Goal: Task Accomplishment & Management: Complete application form

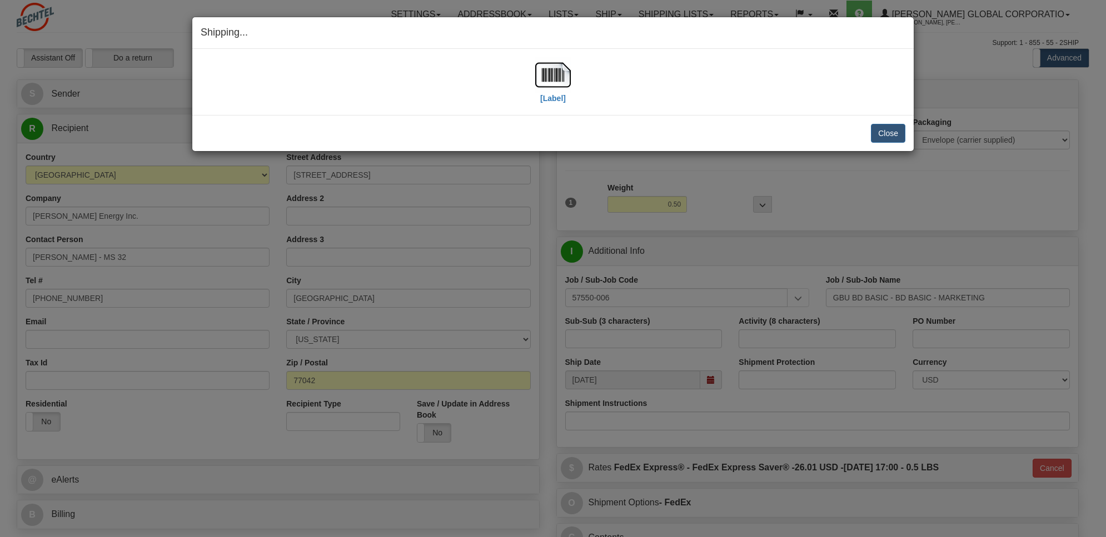
select select "TX"
select select "2"
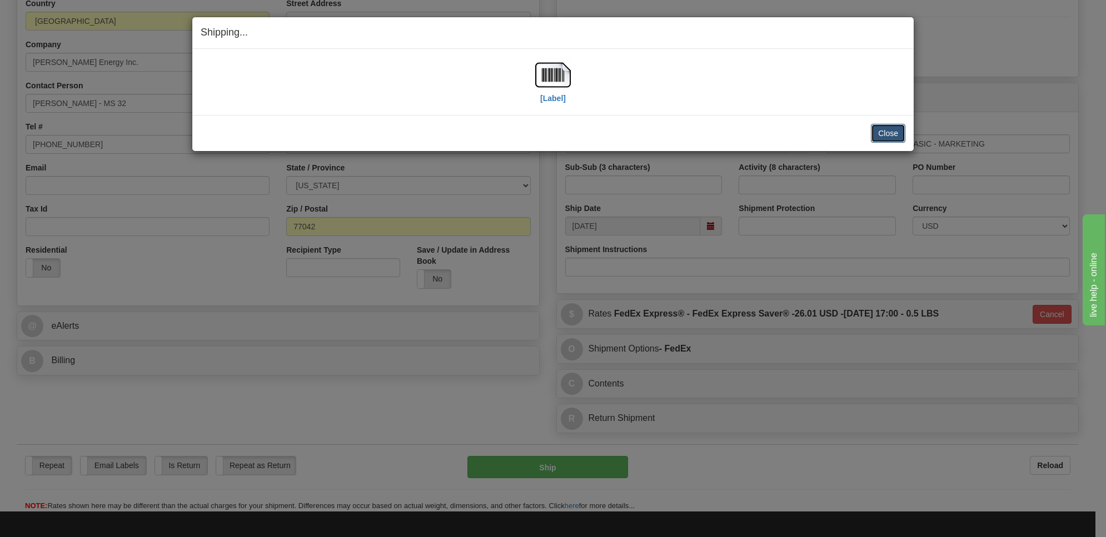
drag, startPoint x: 0, startPoint y: 0, endPoint x: 903, endPoint y: 126, distance: 912.3
click at [903, 126] on button "Close" at bounding box center [888, 133] width 34 height 19
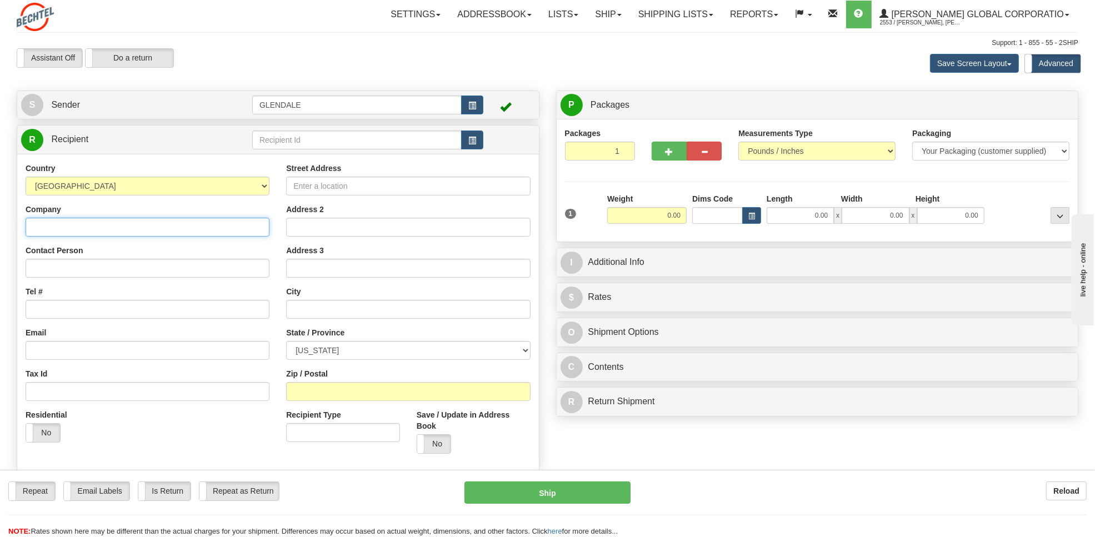
click at [70, 233] on input "Company" at bounding box center [148, 227] width 244 height 19
paste input "Electric Entertainment, LLC"
type input "Electric Entertainment, LLC"
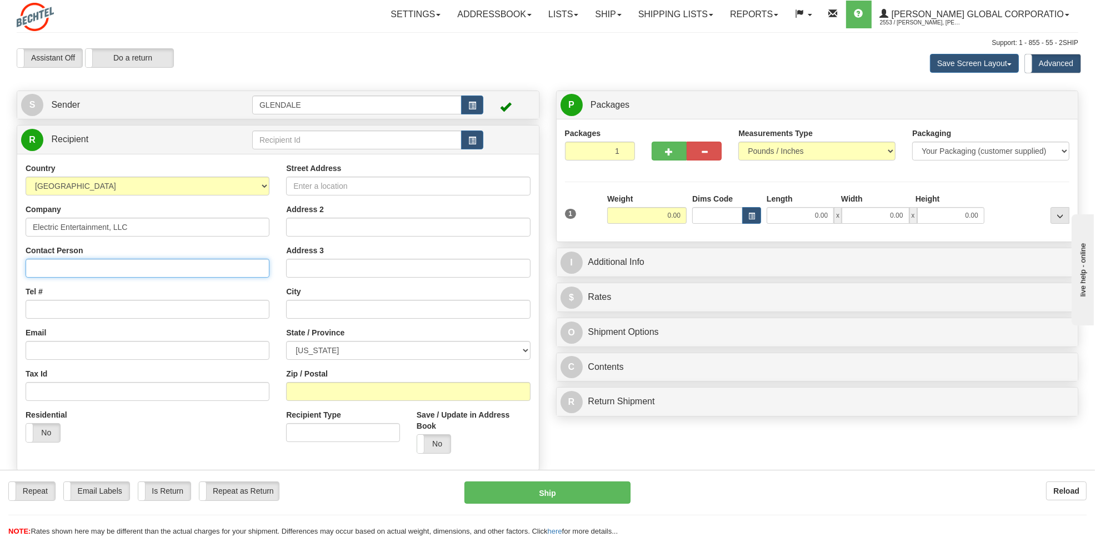
click at [54, 268] on input "Contact Person" at bounding box center [148, 268] width 244 height 19
paste input "Electric Entertainment, LLC"
type input "Electric Entertainment, LLC"
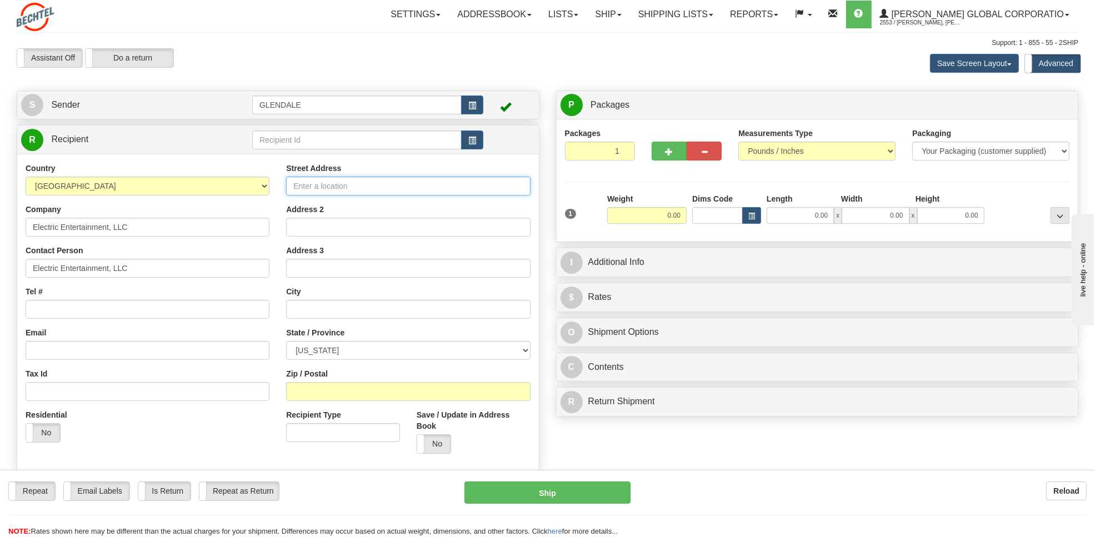
click at [368, 189] on input "Street Address" at bounding box center [408, 186] width 244 height 19
paste input "18630 Woodfield Road, Suite A"
type input "18630 Woodfield Road, Suite A"
click at [345, 315] on input "text" at bounding box center [408, 309] width 244 height 19
paste input "Gaithersburg"
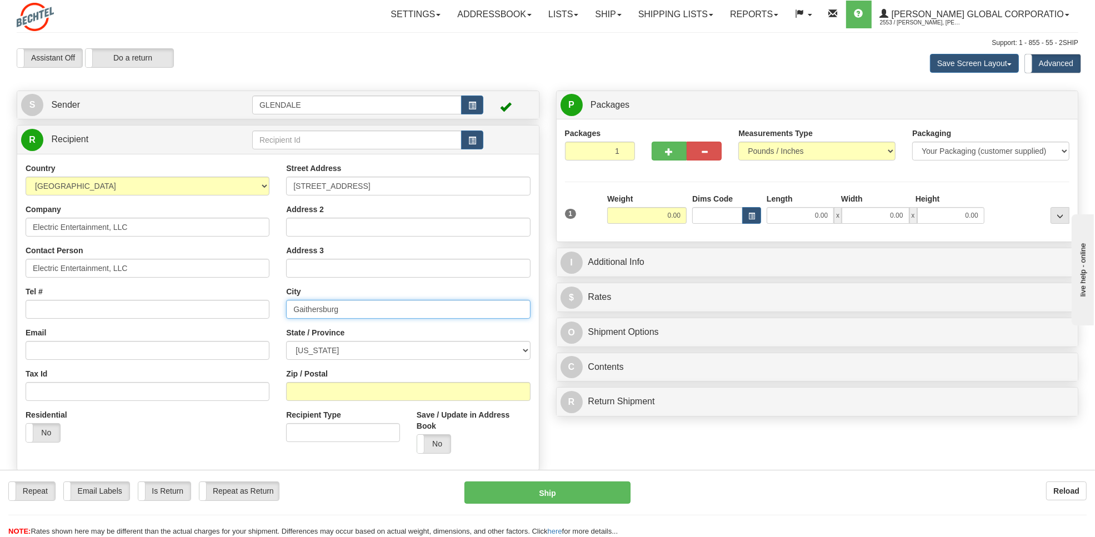
type input "Gaithersburg"
click at [491, 353] on select "ALABAMA ALASKA ARIZONA ARKANSAS Armed Forces America Armed Forces Europe Armed …" at bounding box center [408, 350] width 244 height 19
select select "MD"
click at [286, 342] on select "ALABAMA ALASKA ARIZONA ARKANSAS Armed Forces America Armed Forces Europe Armed …" at bounding box center [408, 350] width 244 height 19
click at [321, 393] on input "Zip / Postal" at bounding box center [408, 391] width 244 height 19
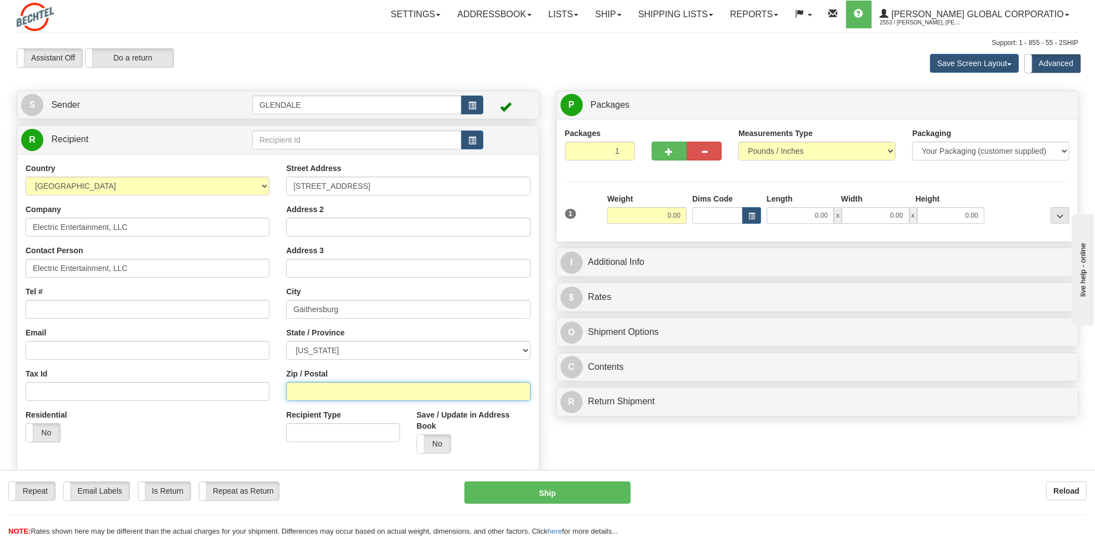
paste input "Gaithersburg"
type input "G"
paste input "20879"
type input "20879"
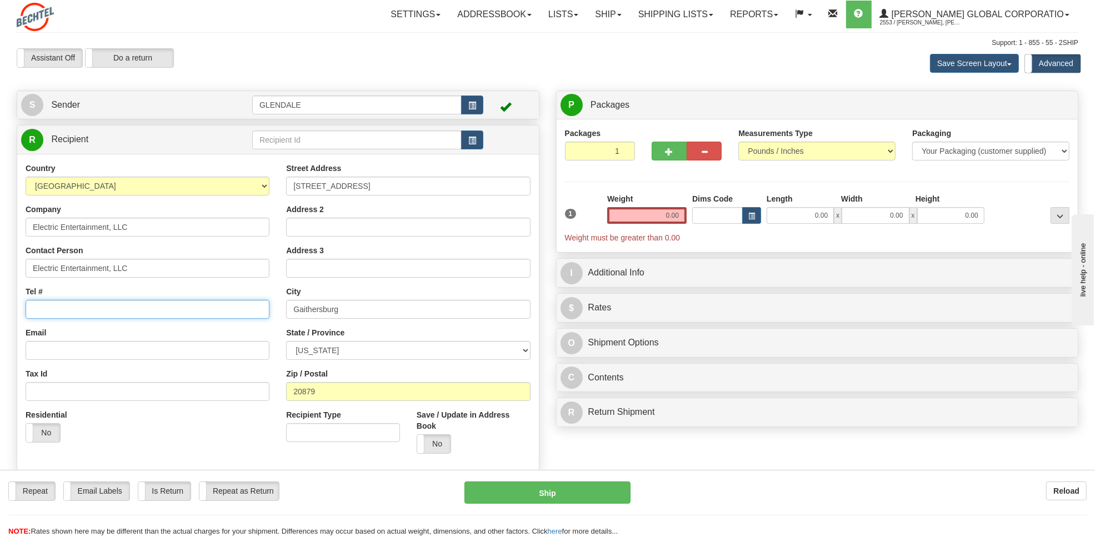
click at [137, 309] on input "Tel #" at bounding box center [148, 309] width 244 height 19
paste input "3013701125"
click at [47, 312] on input "3013701125" at bounding box center [148, 309] width 244 height 19
click at [62, 313] on input "301-3701125" at bounding box center [148, 309] width 244 height 19
type input "301-370-1125"
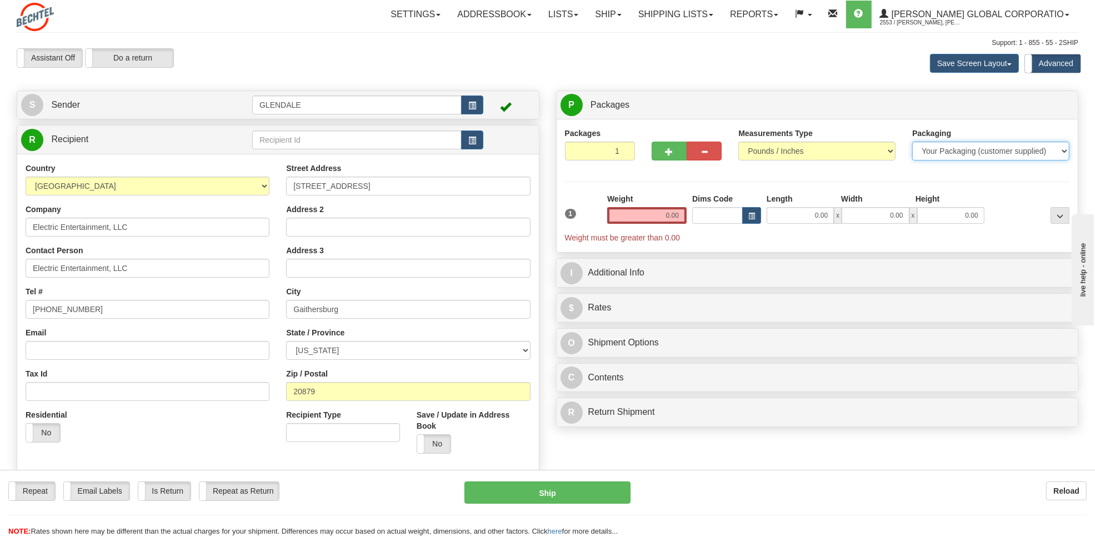
click at [926, 148] on select "Your Packaging (customer supplied) Envelope (carrier supplied) Pack (carrier su…" at bounding box center [990, 151] width 157 height 19
select select "2"
click at [912, 142] on select "Your Packaging (customer supplied) Envelope (carrier supplied) Pack (carrier su…" at bounding box center [990, 151] width 157 height 19
click at [661, 215] on input "0.00" at bounding box center [646, 215] width 79 height 17
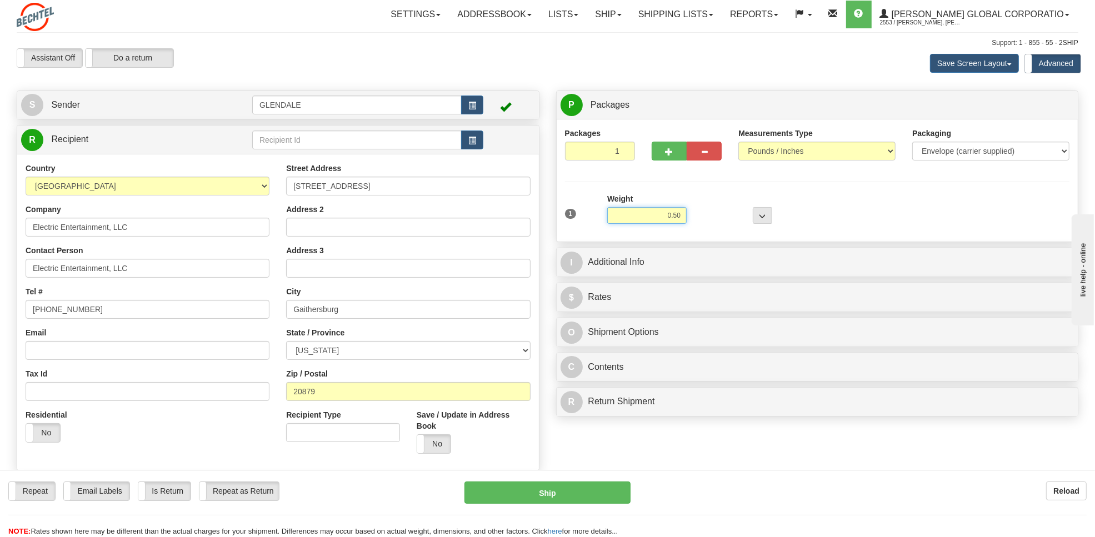
type input "0.50"
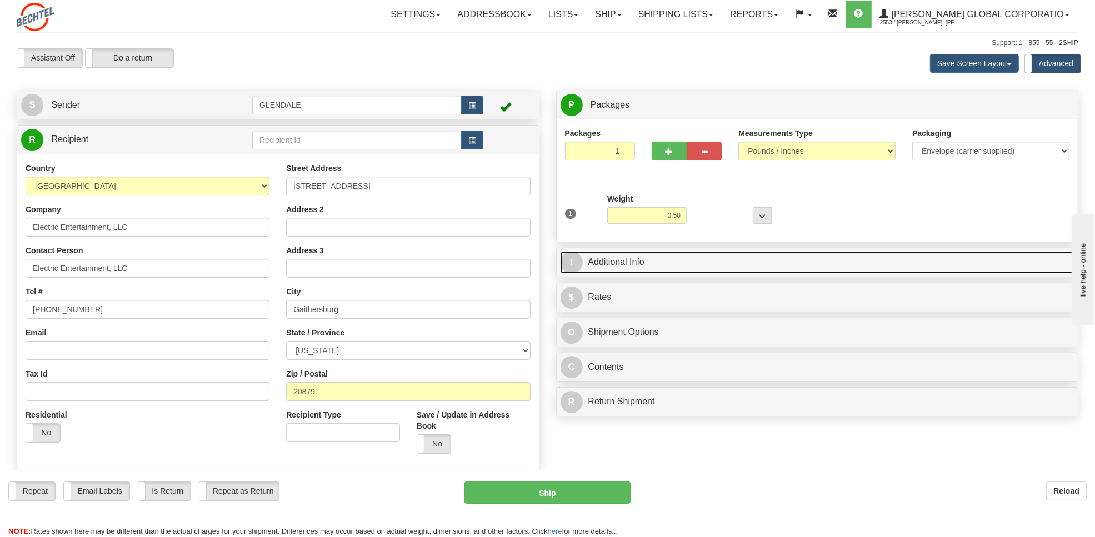
click at [621, 259] on link "I Additional Info" at bounding box center [818, 262] width 514 height 23
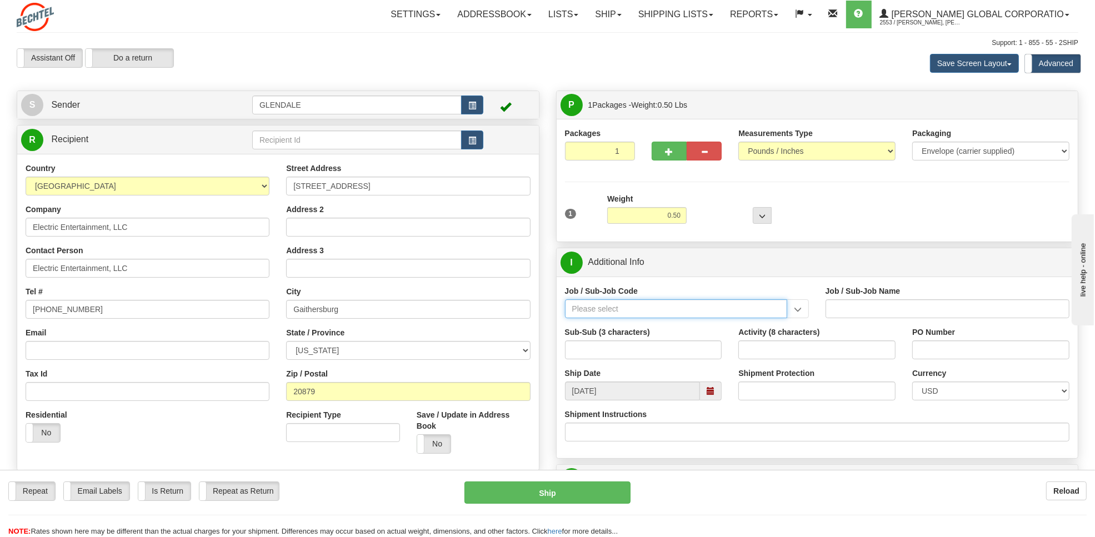
click at [596, 314] on input "Job / Sub-Job Code" at bounding box center [676, 308] width 222 height 19
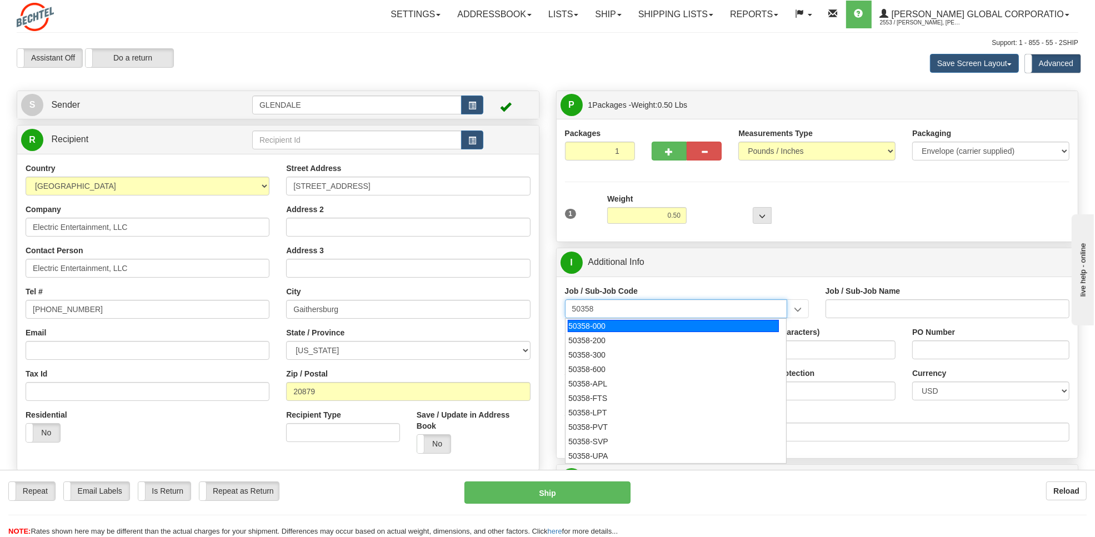
click at [591, 328] on div "50358-000" at bounding box center [673, 326] width 211 height 12
type input "50358-000"
type input "NS&E PRESIDENT - BSII PRESIDENT"
type input "50358-000"
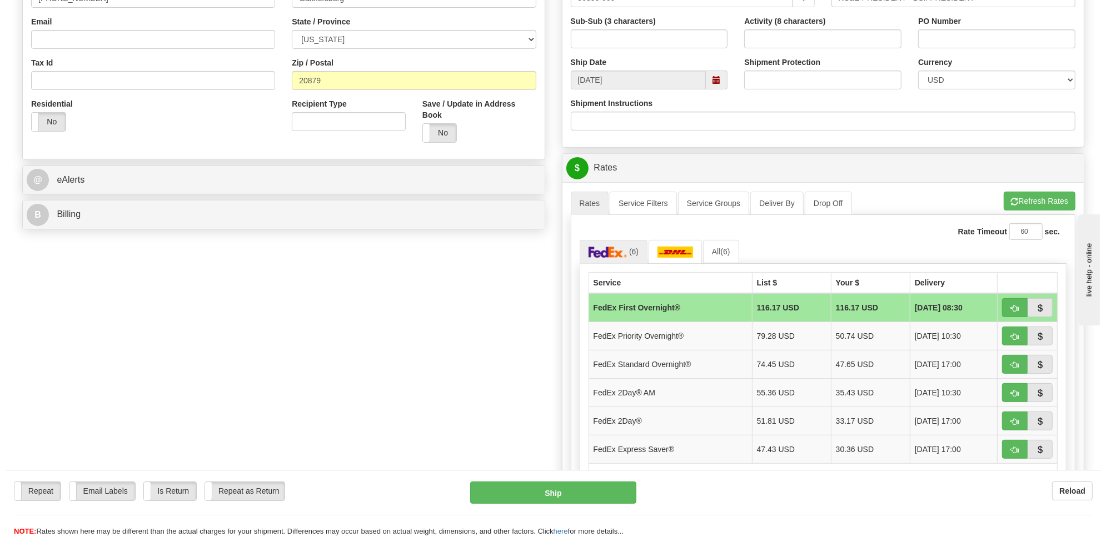
scroll to position [341, 0]
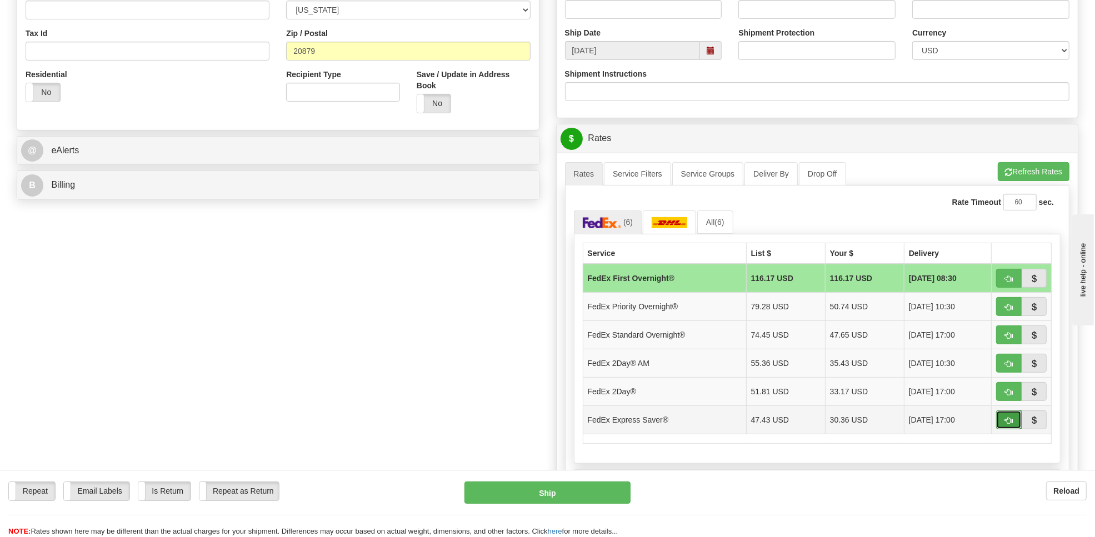
click at [1012, 425] on span "button" at bounding box center [1009, 420] width 8 height 7
type input "20"
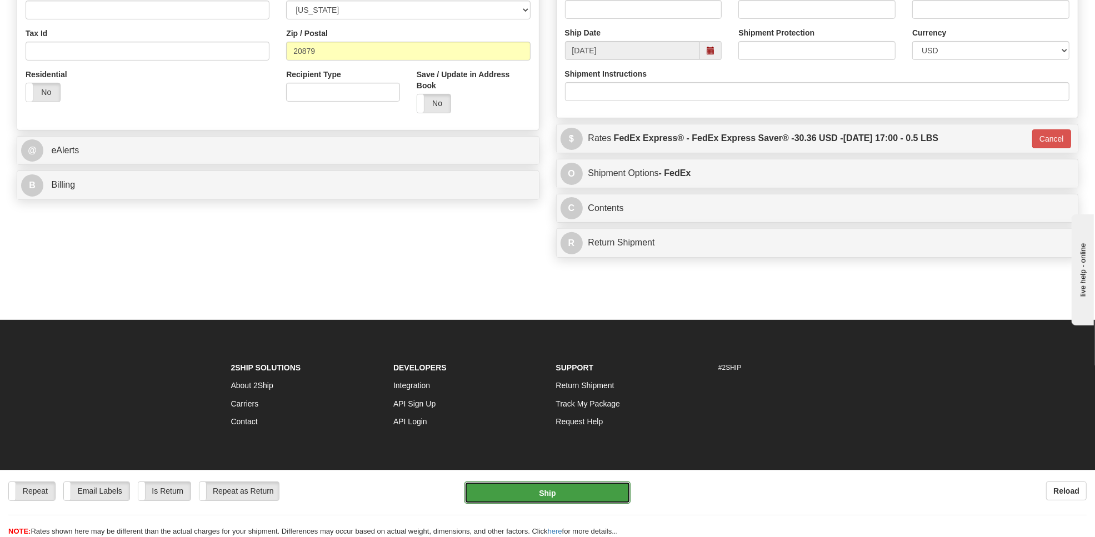
click at [501, 492] on button "Ship" at bounding box center [548, 493] width 166 height 22
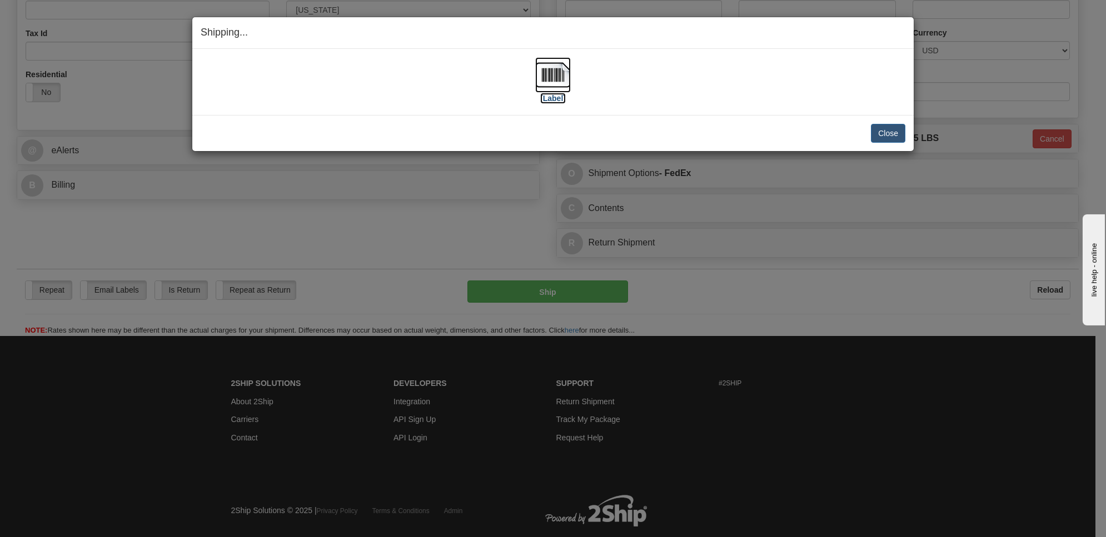
click at [557, 86] on img at bounding box center [553, 75] width 36 height 36
click at [885, 131] on button "Close" at bounding box center [888, 133] width 34 height 19
